Goal: Book appointment/travel/reservation

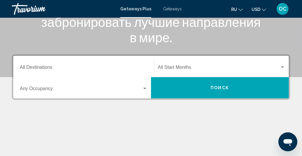
scroll to position [101, 0]
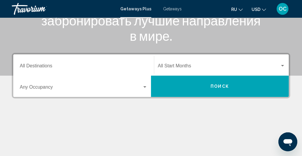
click at [36, 65] on input "Destination All Destinations" at bounding box center [84, 66] width 128 height 5
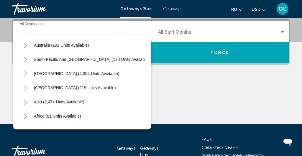
scroll to position [96, 0]
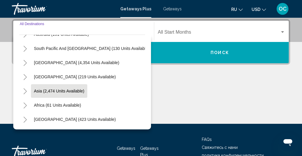
click at [52, 91] on span "Asia (2,474 units available)" at bounding box center [59, 90] width 50 height 5
type input "**********"
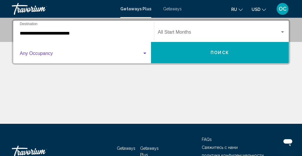
click at [55, 52] on span "Search widget" at bounding box center [81, 54] width 122 height 5
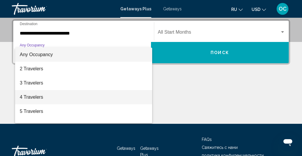
click at [49, 99] on span "4 Travelers" at bounding box center [84, 97] width 128 height 14
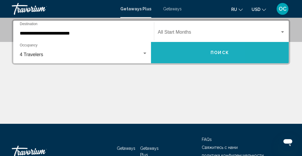
click at [193, 58] on button "Поиск" at bounding box center [220, 52] width 138 height 21
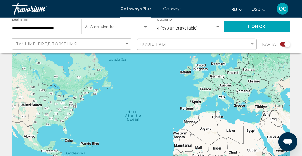
scroll to position [23, 0]
click at [218, 119] on div "Main content" at bounding box center [151, 124] width 278 height 177
click at [217, 117] on div "Main content" at bounding box center [151, 124] width 278 height 177
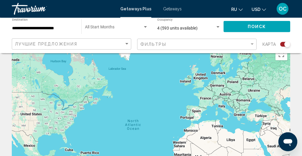
scroll to position [0, 0]
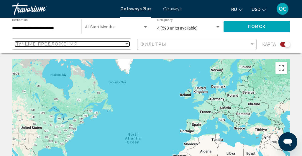
click at [50, 42] on span "Лучшие предложения" at bounding box center [46, 44] width 62 height 5
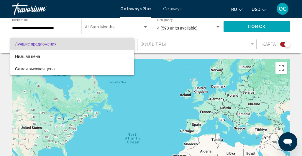
click at [145, 73] on div at bounding box center [151, 78] width 302 height 156
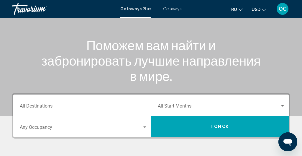
scroll to position [95, 0]
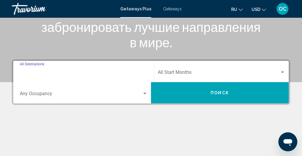
click at [46, 73] on input "Destination All Destinations" at bounding box center [84, 73] width 128 height 5
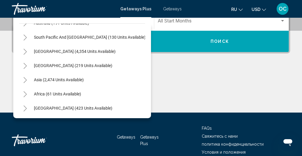
scroll to position [149, 0]
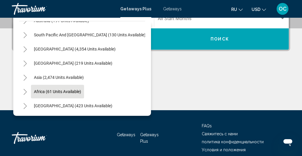
click at [50, 91] on span "Africa (61 units available)" at bounding box center [57, 91] width 47 height 5
type input "**********"
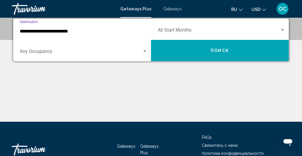
scroll to position [135, 0]
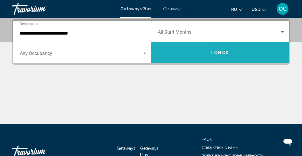
click at [175, 54] on button "Поиск" at bounding box center [220, 52] width 138 height 21
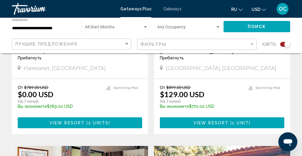
scroll to position [318, 0]
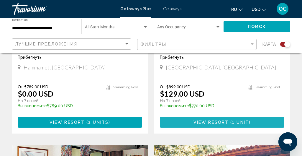
click at [213, 121] on span "View Resort" at bounding box center [210, 122] width 35 height 5
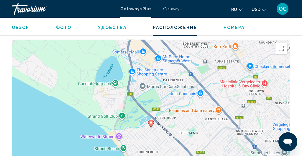
scroll to position [992, 0]
click at [62, 27] on span "Фото" at bounding box center [63, 27] width 15 height 5
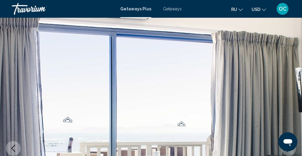
scroll to position [0, 0]
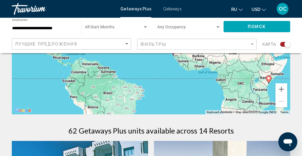
scroll to position [122, 0]
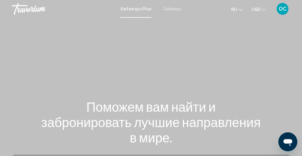
click at [170, 8] on span "Getaways" at bounding box center [172, 8] width 19 height 5
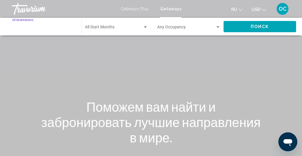
click at [37, 28] on input "Destination All Destinations" at bounding box center [43, 28] width 63 height 5
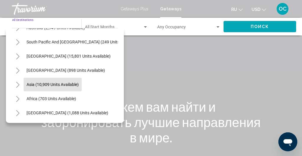
scroll to position [3, 0]
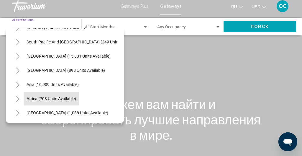
click at [47, 99] on span "Africa (703 units available)" at bounding box center [52, 98] width 50 height 5
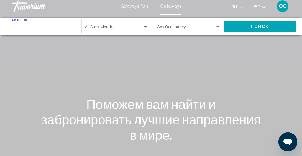
type input "**********"
click at [101, 28] on span "Search widget" at bounding box center [114, 28] width 58 height 5
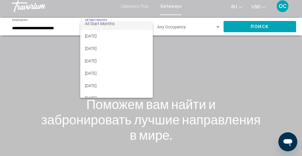
scroll to position [0, 0]
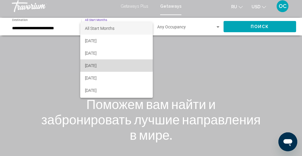
click at [98, 65] on span "[DATE]" at bounding box center [116, 65] width 63 height 12
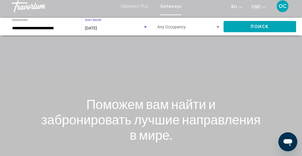
click at [276, 27] on button "Поиск" at bounding box center [259, 26] width 73 height 11
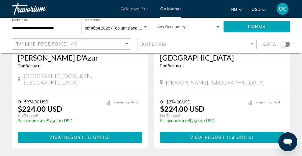
scroll to position [1204, 0]
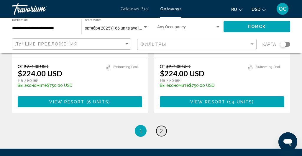
click at [160, 127] on span "2" at bounding box center [161, 130] width 3 height 6
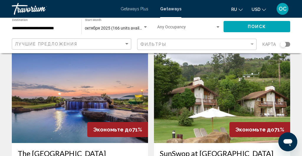
scroll to position [650, 0]
